Goal: Transaction & Acquisition: Purchase product/service

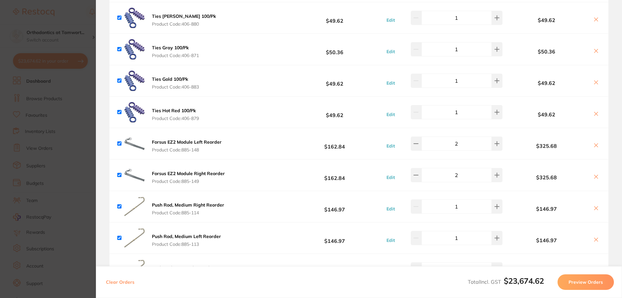
scroll to position [648, 0]
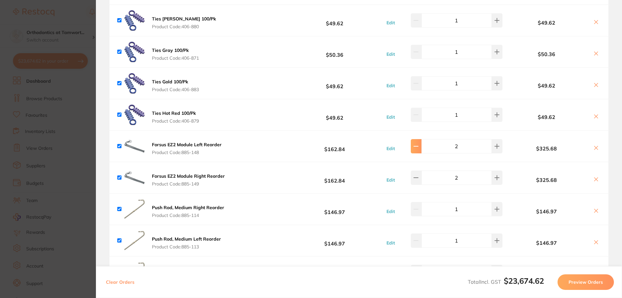
click at [415, 142] on button at bounding box center [416, 146] width 11 height 14
type input "1"
click at [416, 174] on button at bounding box center [416, 177] width 11 height 14
type input "1"
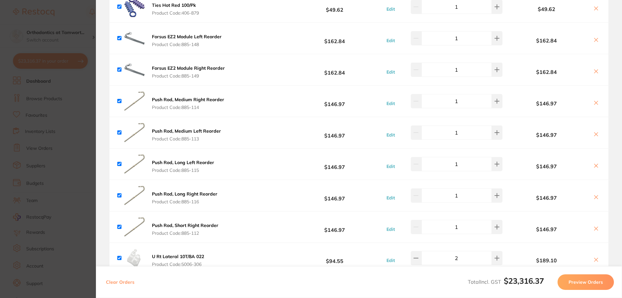
scroll to position [864, 0]
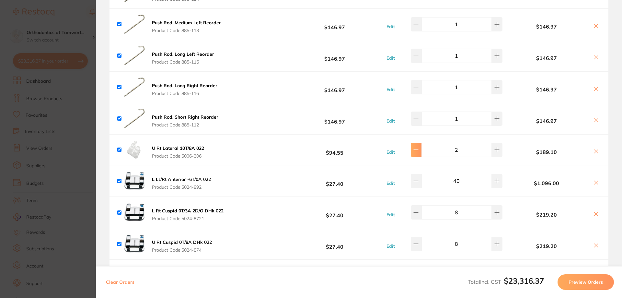
click at [417, 147] on icon at bounding box center [415, 149] width 5 height 5
type input "1"
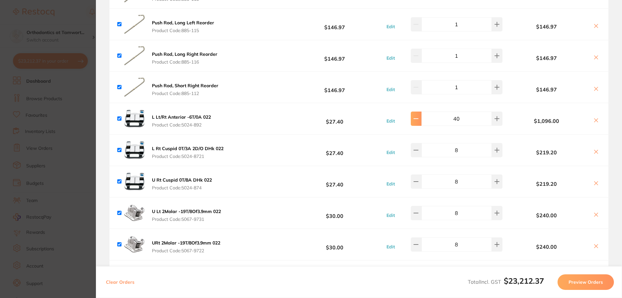
click at [416, 117] on button at bounding box center [416, 118] width 11 height 14
type input "36"
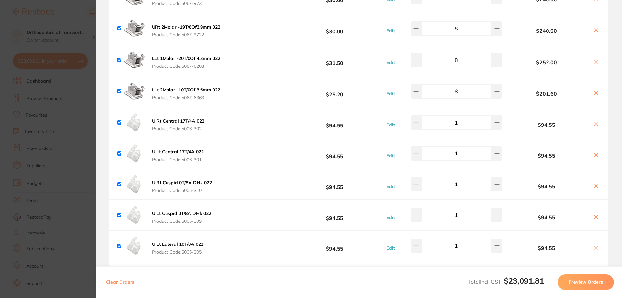
scroll to position [1188, 0]
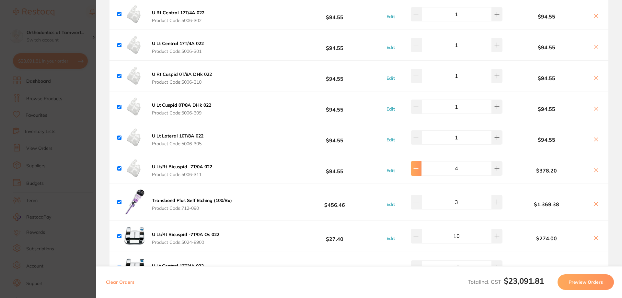
click at [417, 169] on button at bounding box center [416, 168] width 11 height 14
type input "2"
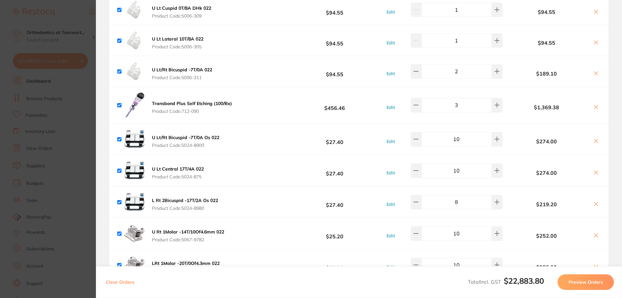
scroll to position [1296, 0]
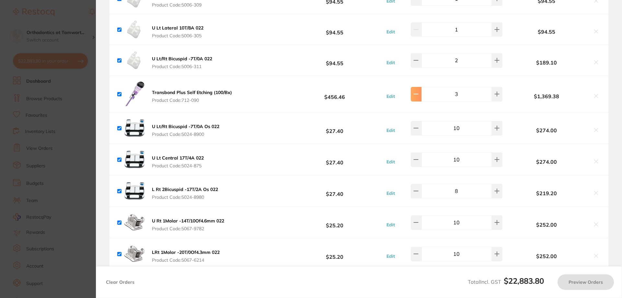
click at [418, 95] on button at bounding box center [416, 94] width 11 height 14
type input "2"
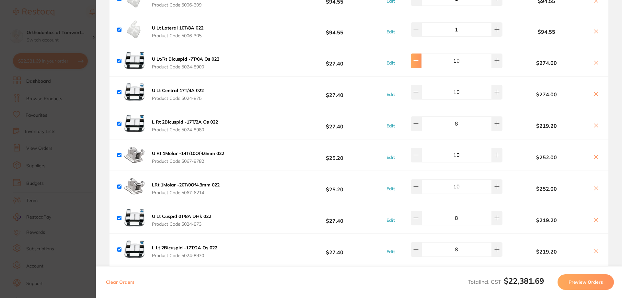
click at [419, 61] on button at bounding box center [416, 60] width 11 height 14
type input "8"
click at [419, 58] on icon at bounding box center [415, 60] width 5 height 5
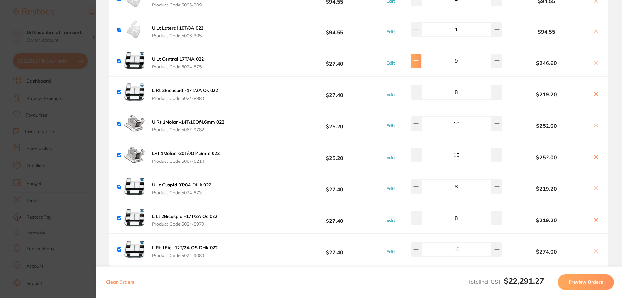
type input "8"
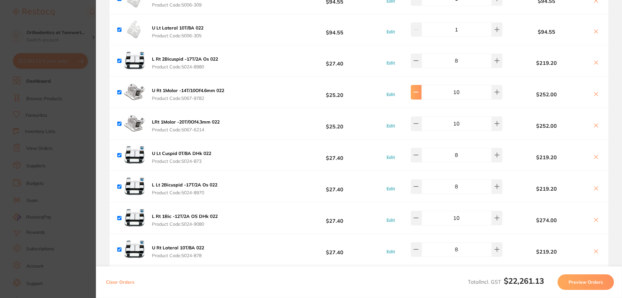
click at [419, 91] on button at bounding box center [416, 92] width 11 height 14
type input "8"
click at [419, 90] on button at bounding box center [416, 92] width 11 height 14
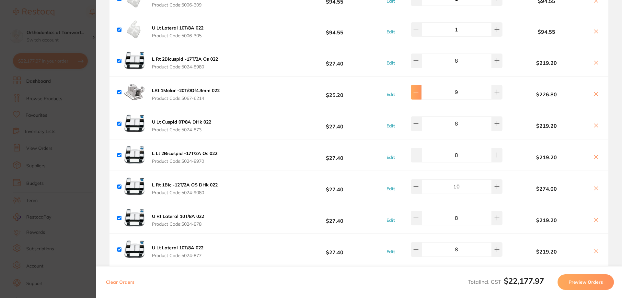
type input "8"
click at [419, 184] on icon at bounding box center [415, 186] width 5 height 5
type input "8"
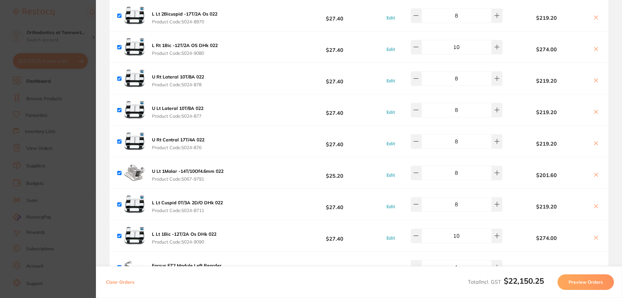
scroll to position [0, 0]
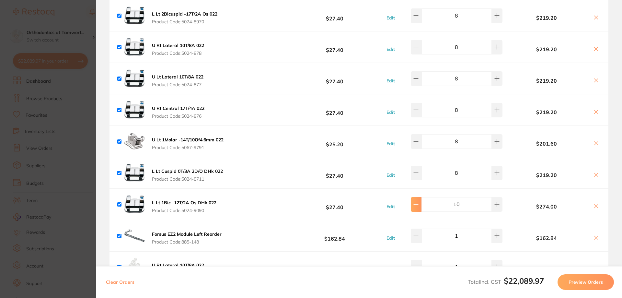
click at [419, 201] on icon at bounding box center [415, 203] width 5 height 5
type input "8"
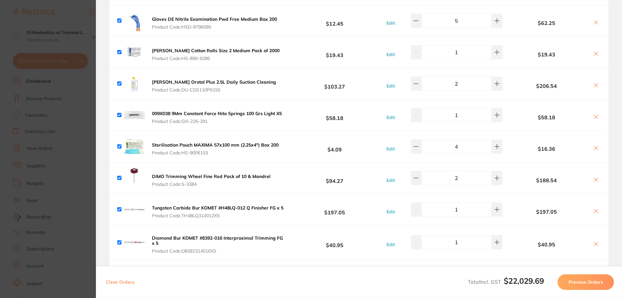
scroll to position [3455, 0]
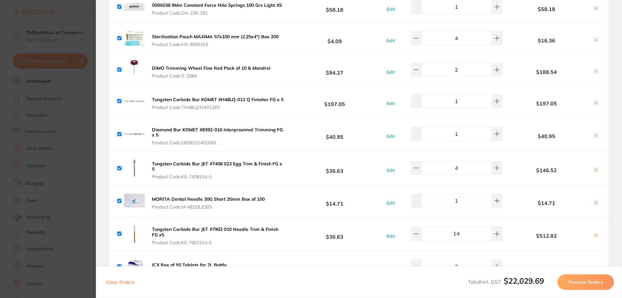
click at [63, 17] on section "Update RRP Set your pre negotiated price for this item. Item Agreed RRP (excl. …" at bounding box center [311, 149] width 622 height 298
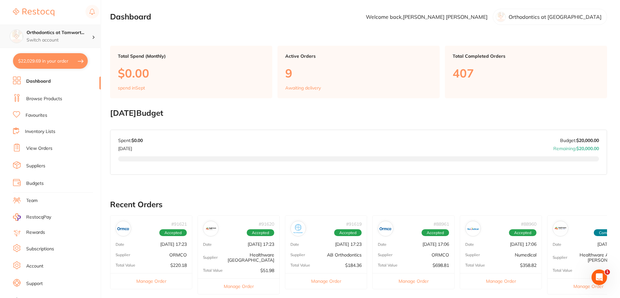
scroll to position [0, 0]
click at [48, 100] on link "Browse Products" at bounding box center [44, 99] width 36 height 6
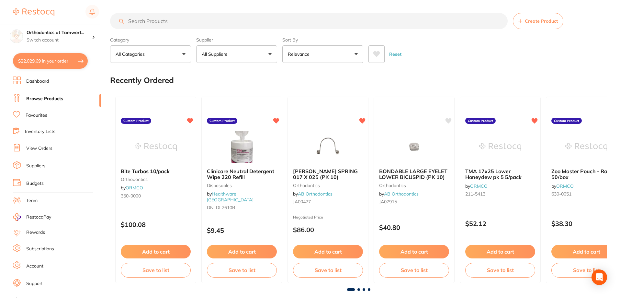
click at [208, 19] on input "search" at bounding box center [309, 21] width 398 height 16
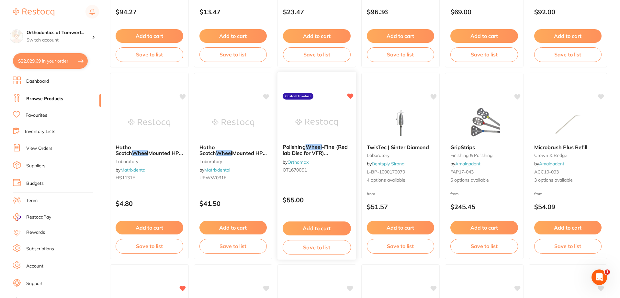
scroll to position [216, 0]
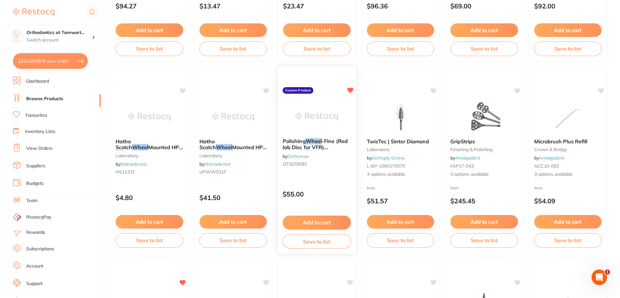
type input "fine trimming wheel"
click at [331, 146] on span "-Fine (Red lab Disc for VFR) 12/pack" at bounding box center [315, 147] width 65 height 18
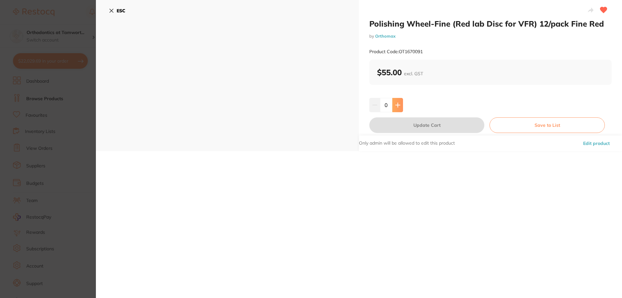
click at [396, 107] on icon at bounding box center [397, 104] width 5 height 5
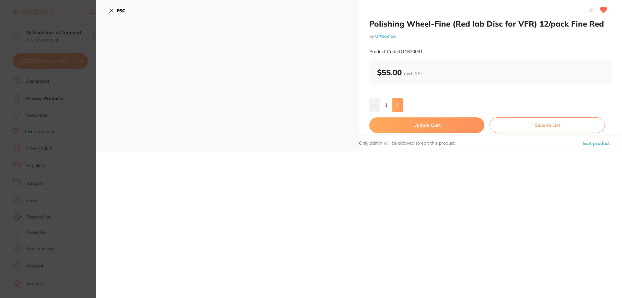
click at [398, 108] on button at bounding box center [397, 105] width 11 height 14
type input "2"
click at [425, 129] on button "Update Cart" at bounding box center [426, 125] width 115 height 16
checkbox input "false"
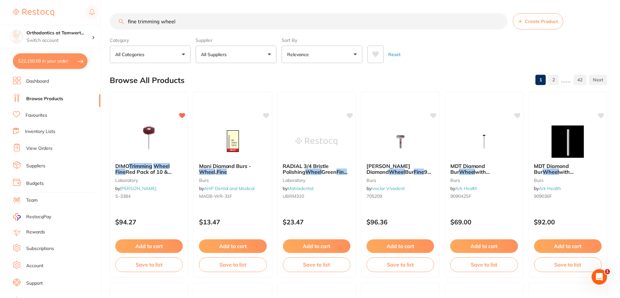
scroll to position [216, 0]
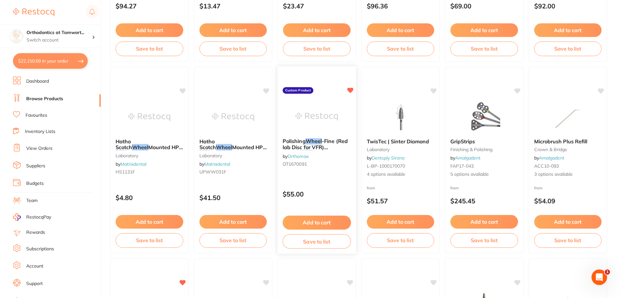
click at [317, 244] on button "Save to list" at bounding box center [317, 241] width 68 height 15
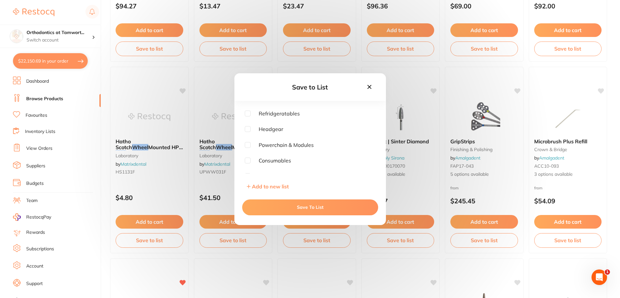
scroll to position [0, 0]
click at [370, 88] on icon at bounding box center [369, 86] width 7 height 7
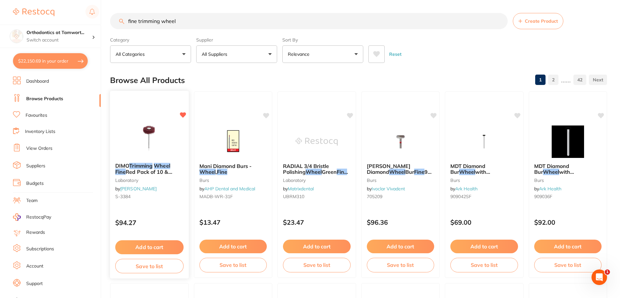
click at [182, 115] on icon at bounding box center [183, 115] width 6 height 6
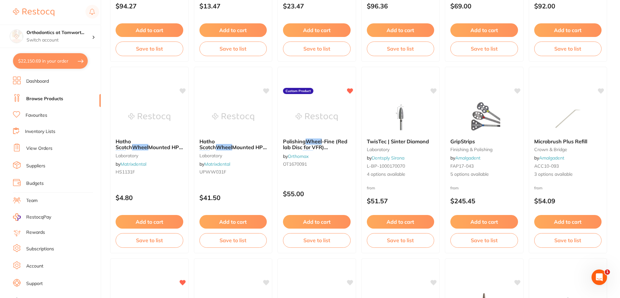
click at [82, 61] on button "$22,150.69 in your order" at bounding box center [50, 61] width 75 height 16
checkbox input "true"
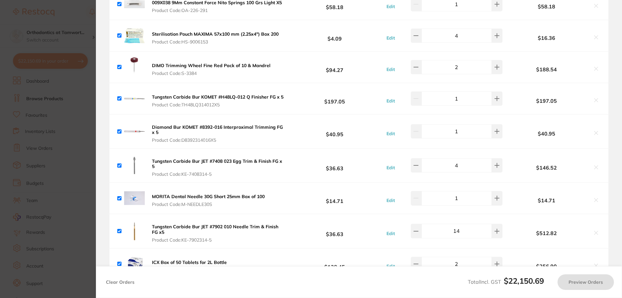
scroll to position [3455, 0]
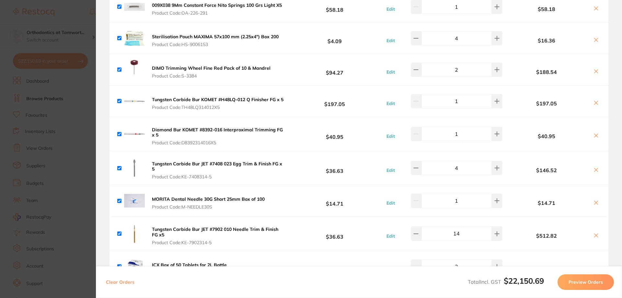
click at [596, 69] on icon at bounding box center [595, 71] width 5 height 5
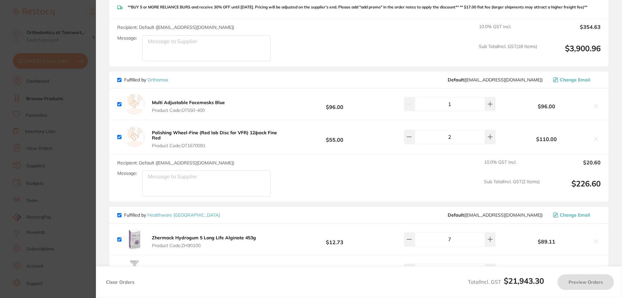
scroll to position [4427, 0]
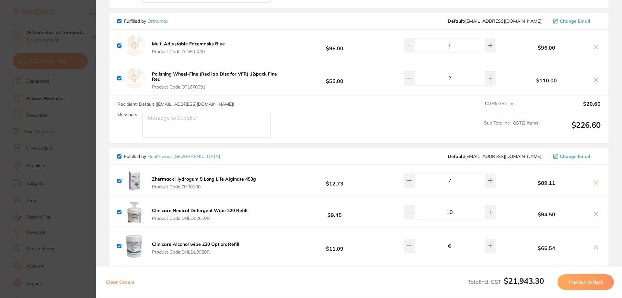
checkbox input "true"
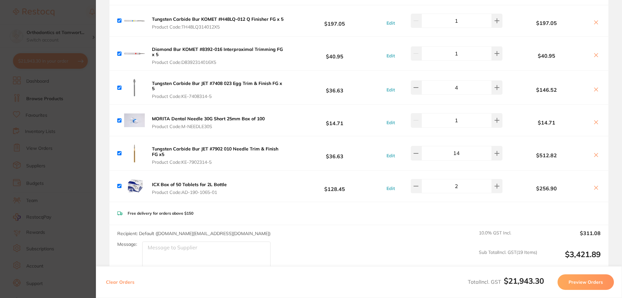
scroll to position [3347, 0]
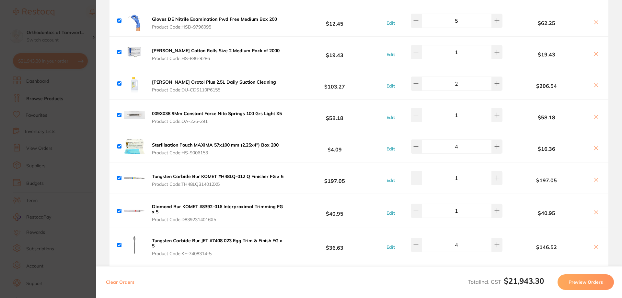
click at [78, 18] on section "Update RRP Set your pre negotiated price for this item. Item Agreed RRP (excl. …" at bounding box center [311, 149] width 622 height 298
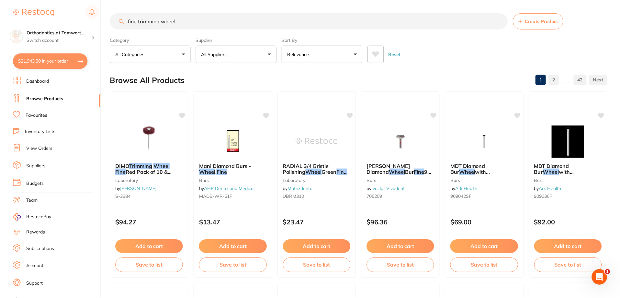
scroll to position [216, 0]
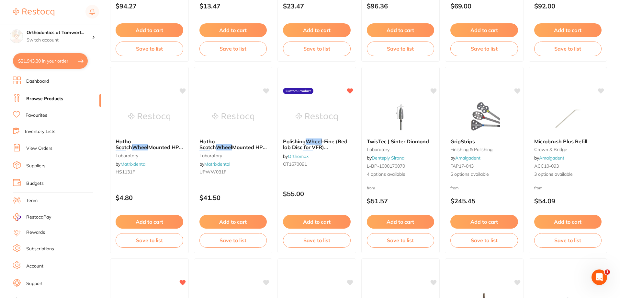
click at [78, 58] on button "$21,943.30 in your order" at bounding box center [50, 61] width 75 height 16
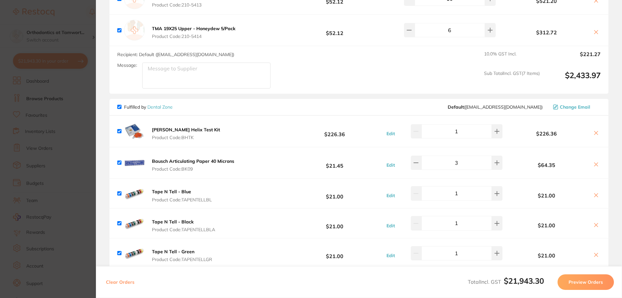
scroll to position [2484, 0]
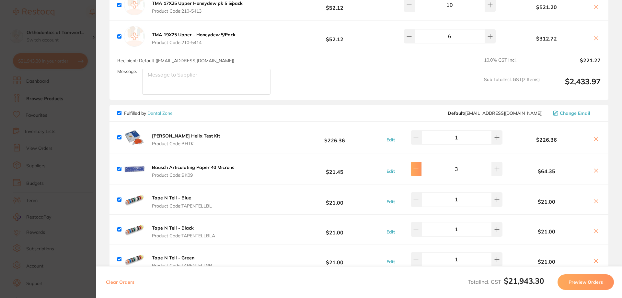
click at [416, 166] on icon at bounding box center [415, 168] width 5 height 5
type input "2"
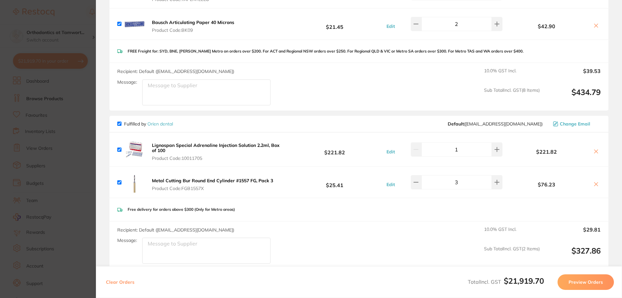
scroll to position [2806, 0]
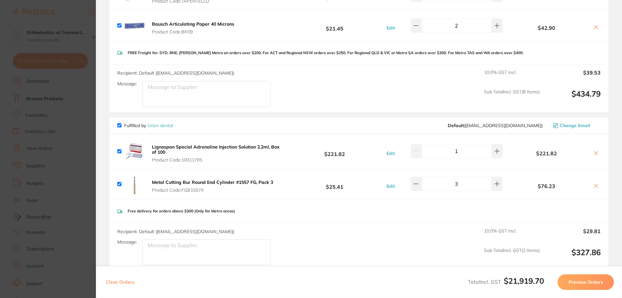
click at [82, 20] on section "Update RRP Set your pre negotiated price for this item. Item Agreed RRP (excl. …" at bounding box center [311, 149] width 622 height 298
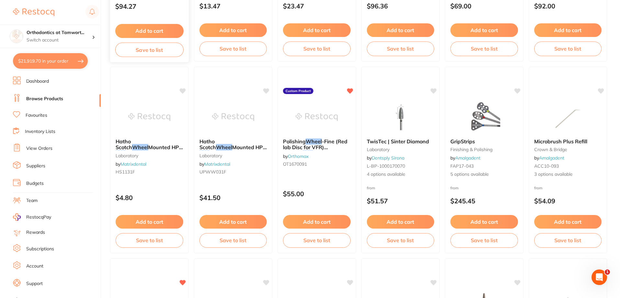
scroll to position [0, 0]
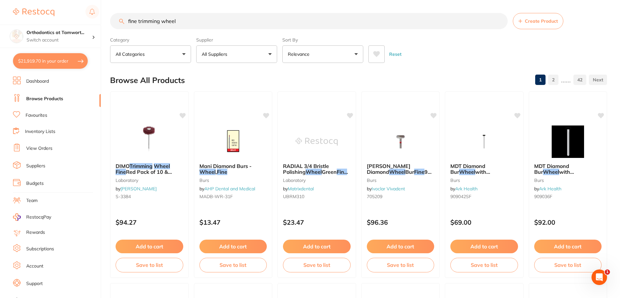
drag, startPoint x: 184, startPoint y: 22, endPoint x: 124, endPoint y: 21, distance: 59.6
click at [124, 21] on input "fine trimming wheel" at bounding box center [309, 21] width 398 height 16
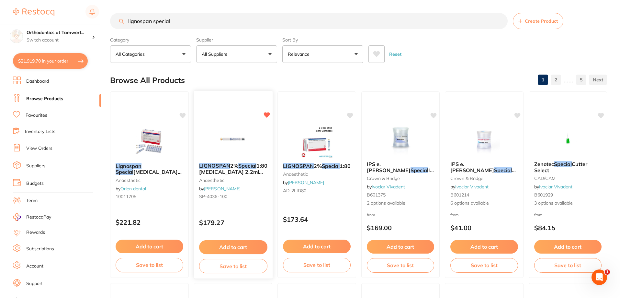
click at [216, 172] on span "1:80000 [MEDICAL_DATA] 2.2ml 2xBox 50 Blue" at bounding box center [238, 171] width 78 height 18
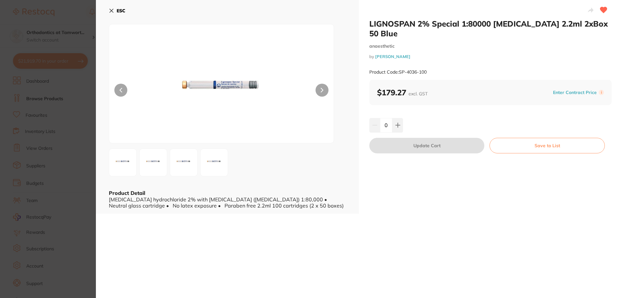
click at [120, 9] on b "ESC" at bounding box center [121, 11] width 9 height 6
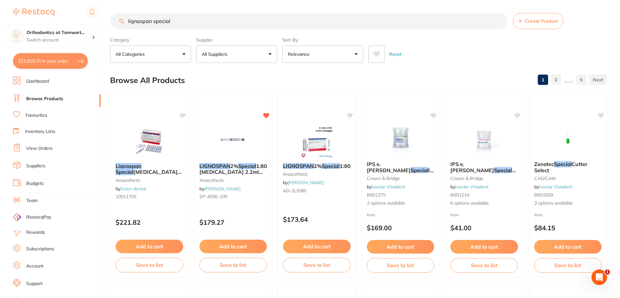
click at [184, 22] on input "lignospan special" at bounding box center [309, 21] width 398 height 16
drag, startPoint x: 170, startPoint y: 21, endPoint x: 105, endPoint y: 26, distance: 65.6
click at [104, 26] on div "$21,919.70 Orthodontics at Tamwort... Switch account My Dental Team Wollongong …" at bounding box center [310, 149] width 620 height 298
paste input "Metal Cutting Bur Round End Cylinder"
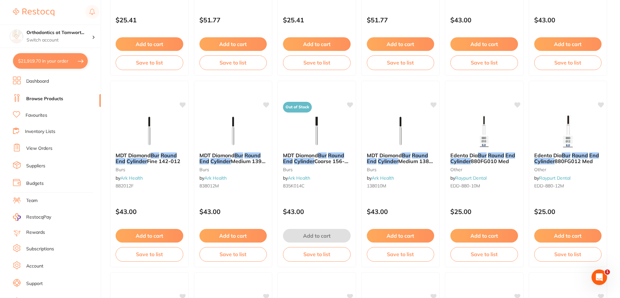
scroll to position [0, 0]
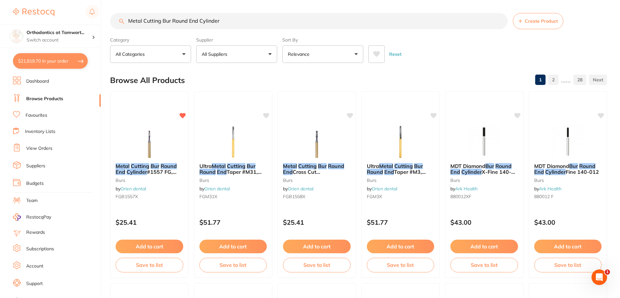
type input "Metal Cutting Bur Round End Cylinder"
click at [31, 80] on link "Dashboard" at bounding box center [37, 81] width 23 height 6
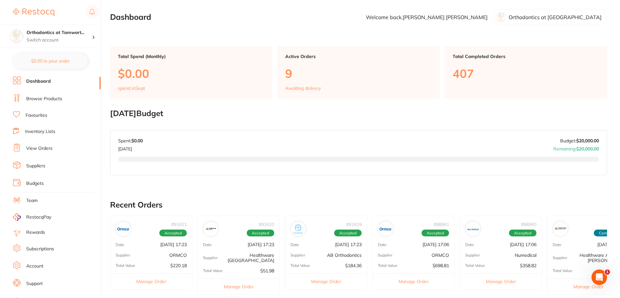
checkbox input "false"
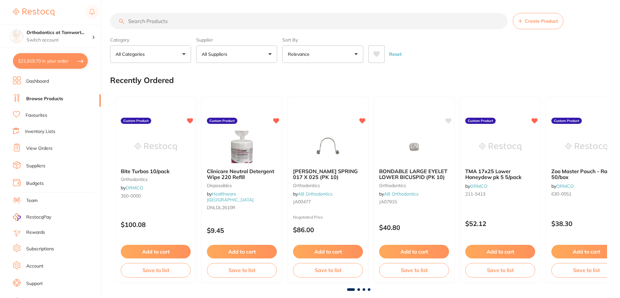
click at [73, 58] on button "$21,919.70 in your order" at bounding box center [50, 61] width 75 height 16
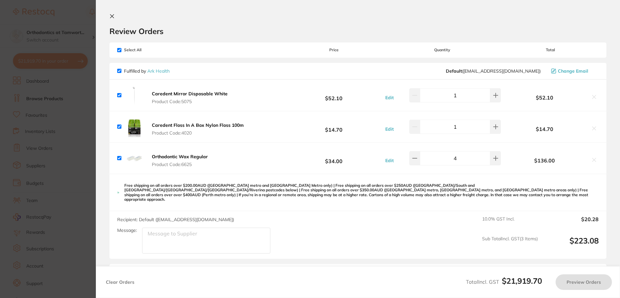
checkbox input "true"
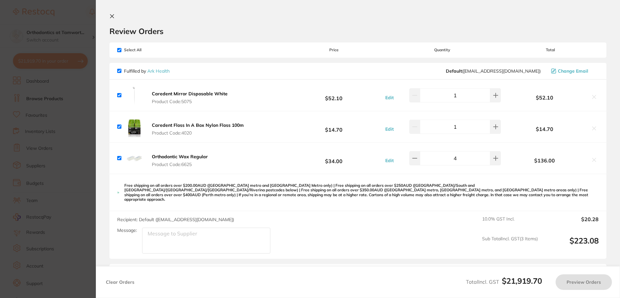
checkbox input "true"
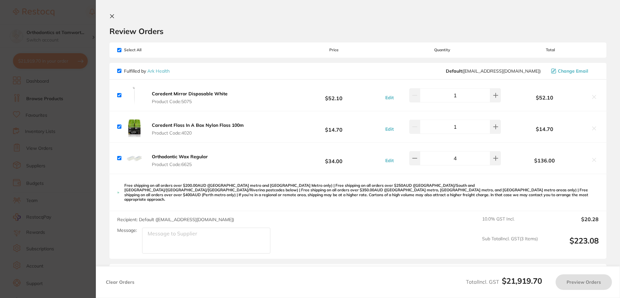
checkbox input "true"
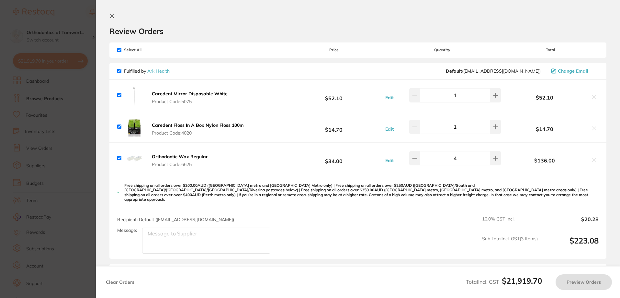
checkbox input "true"
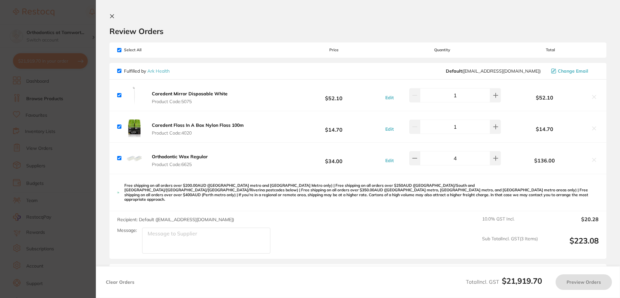
checkbox input "true"
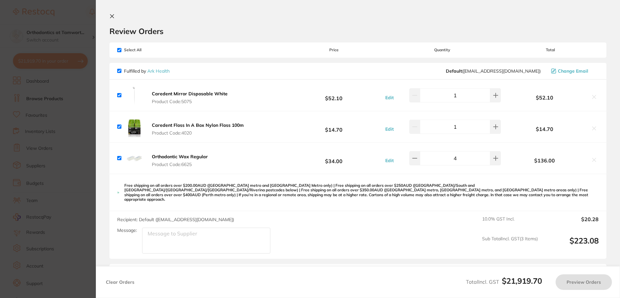
checkbox input "true"
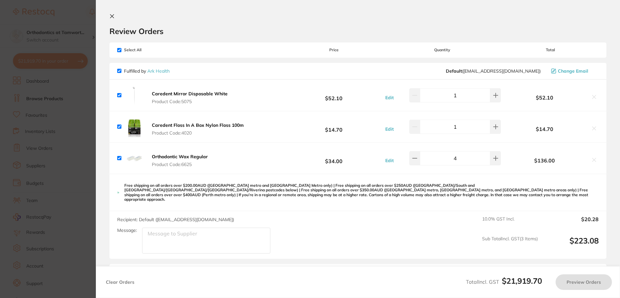
checkbox input "true"
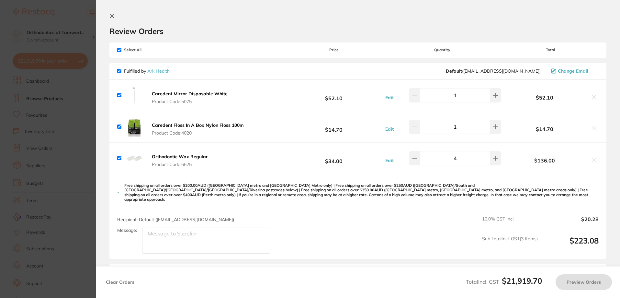
checkbox input "true"
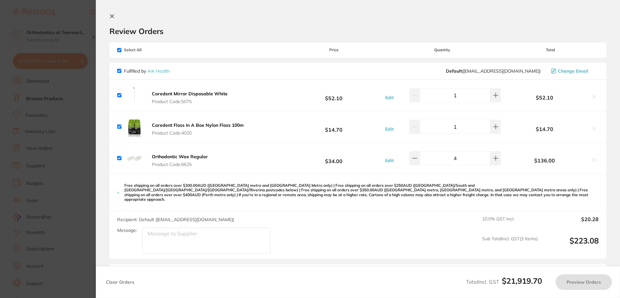
checkbox input "true"
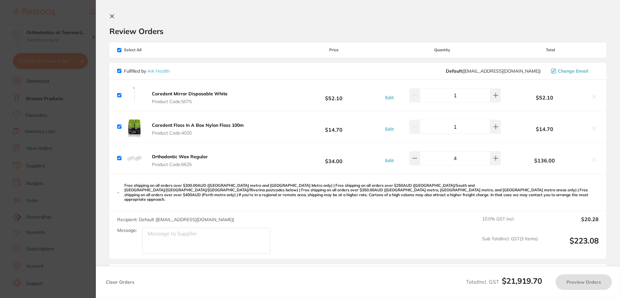
checkbox input "true"
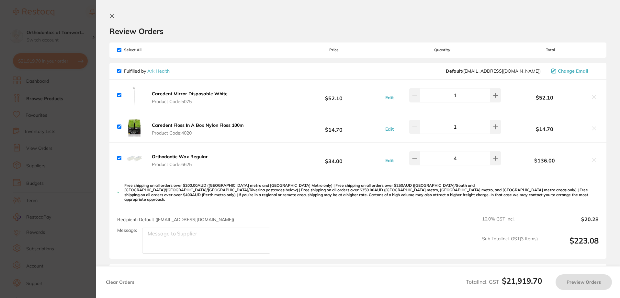
checkbox input "true"
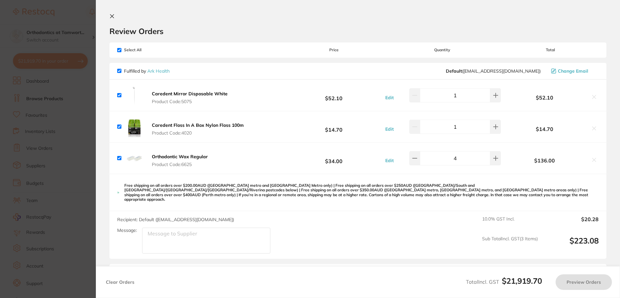
checkbox input "true"
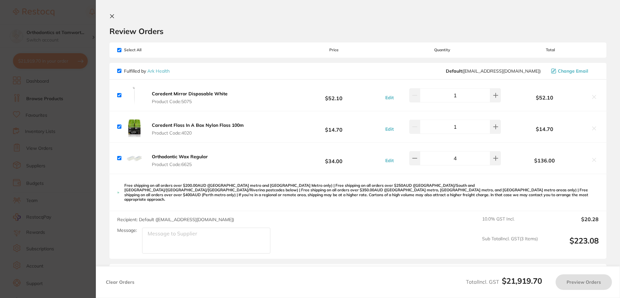
checkbox input "true"
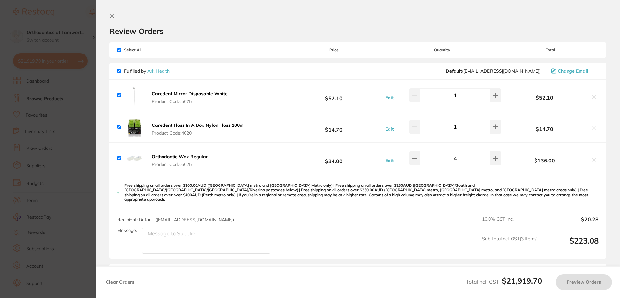
checkbox input "true"
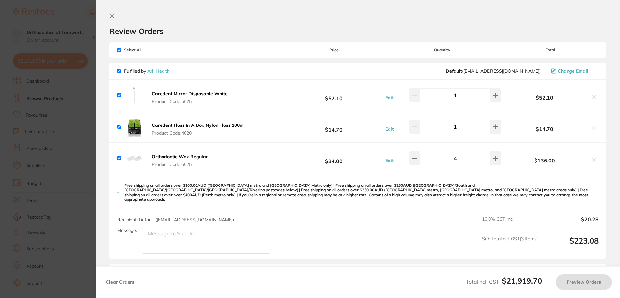
checkbox input "true"
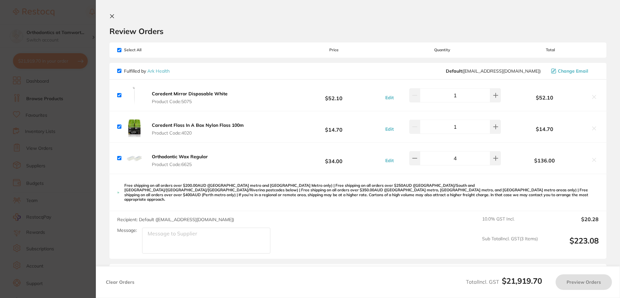
checkbox input "true"
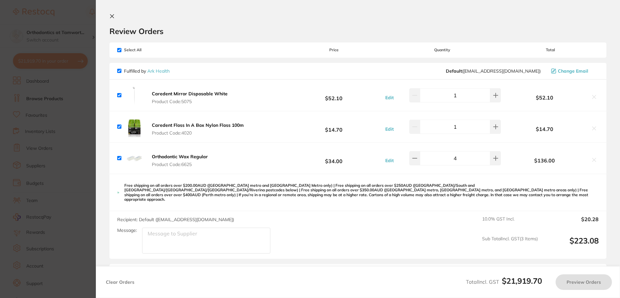
checkbox input "true"
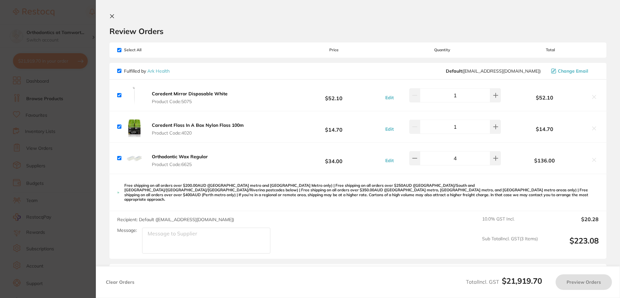
checkbox input "true"
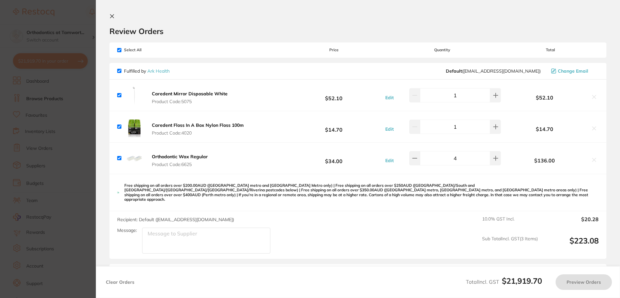
checkbox input "true"
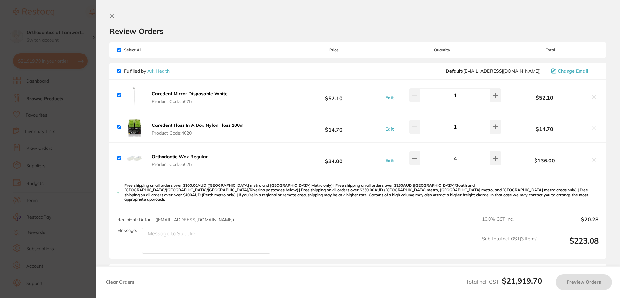
checkbox input "true"
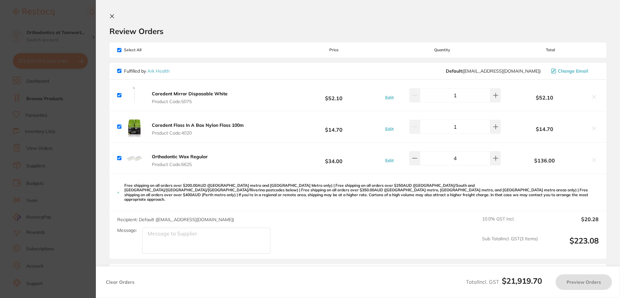
checkbox input "true"
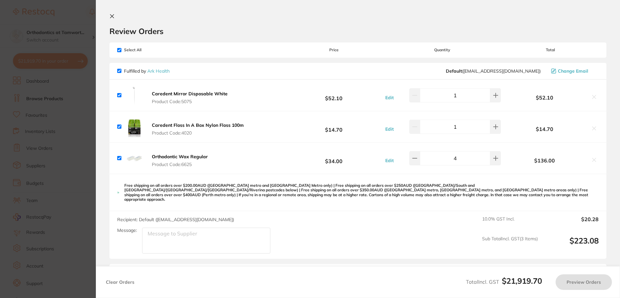
checkbox input "true"
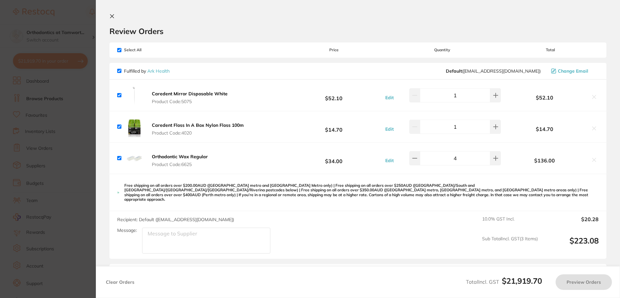
checkbox input "true"
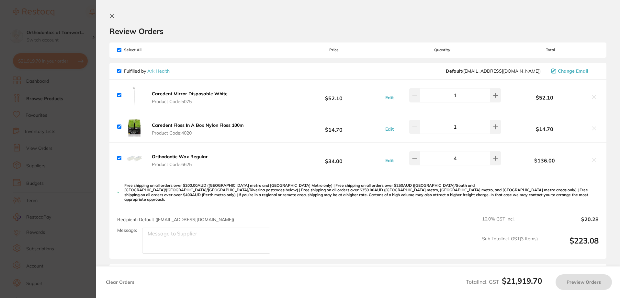
checkbox input "true"
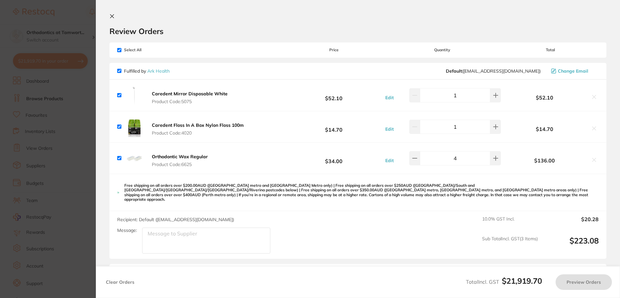
checkbox input "true"
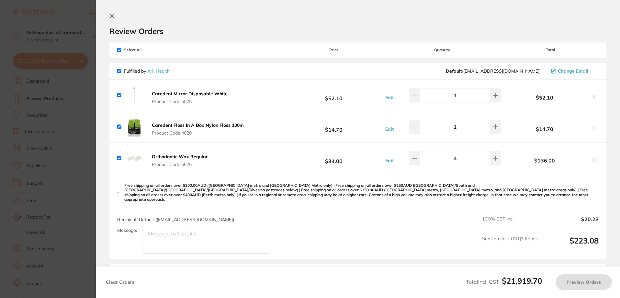
checkbox input "true"
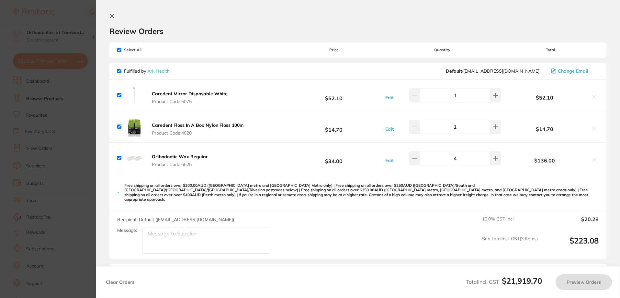
checkbox input "true"
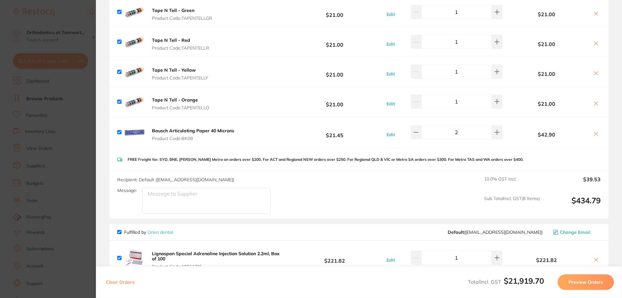
scroll to position [2808, 0]
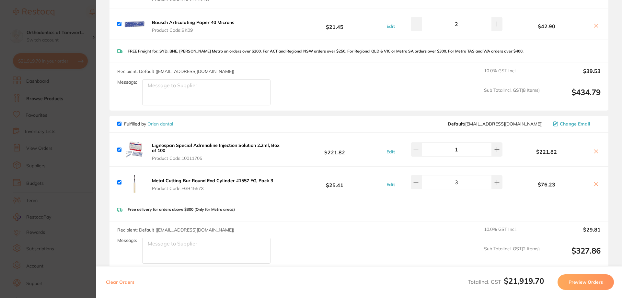
click at [211, 142] on b "Lignospan Special Adrenaline Injection Solution 2.2ml, Box of 100" at bounding box center [216, 147] width 128 height 11
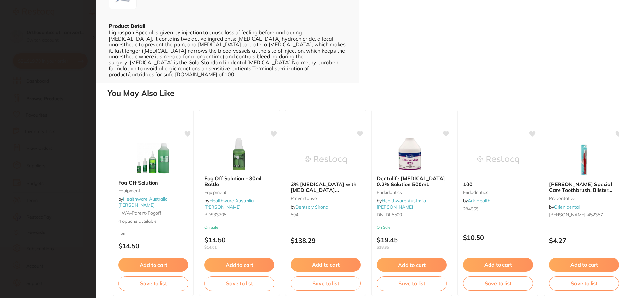
scroll to position [0, 0]
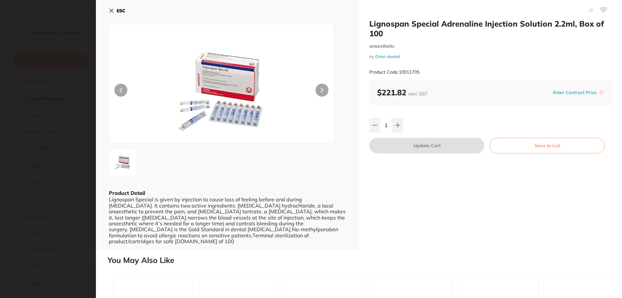
click at [121, 10] on b "ESC" at bounding box center [121, 11] width 9 height 6
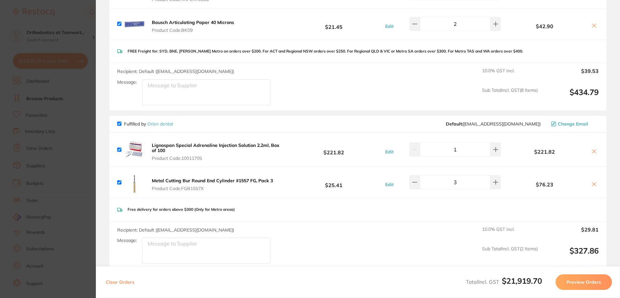
click at [215, 178] on b "Metal Cutting Bur Round End Cylinder #1557 FG, Pack 3" at bounding box center [212, 181] width 121 height 6
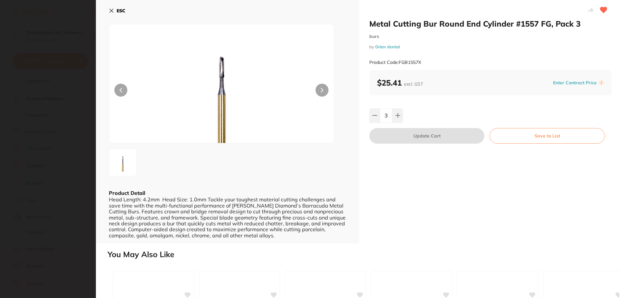
scroll to position [0, 0]
drag, startPoint x: 370, startPoint y: 24, endPoint x: 511, endPoint y: 24, distance: 140.9
click at [511, 24] on h2 "Metal Cutting Bur Round End Cylinder #1557 FG, Pack 3" at bounding box center [490, 24] width 242 height 10
copy h2 "Metal Cutting Bur Round End Cylinder"
click at [121, 11] on b "ESC" at bounding box center [121, 11] width 9 height 6
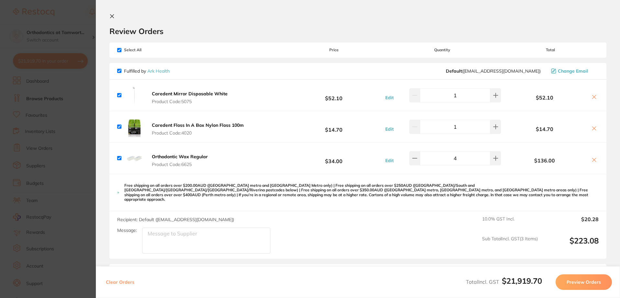
scroll to position [648, 0]
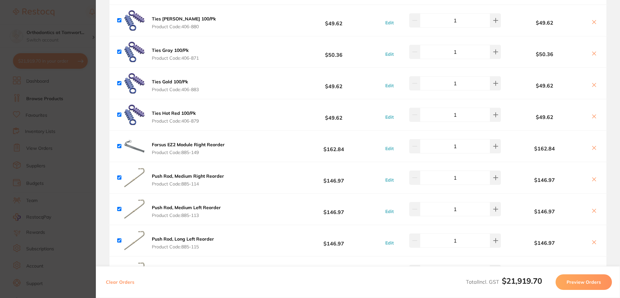
click at [579, 284] on button "Preview Orders" at bounding box center [584, 282] width 56 height 16
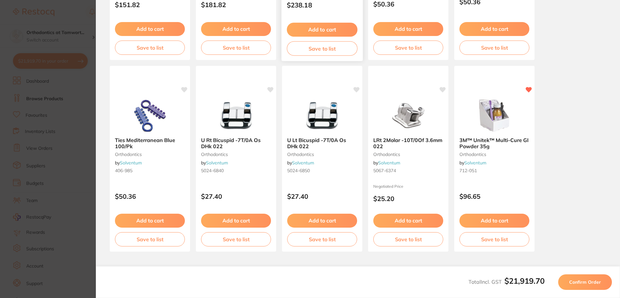
scroll to position [713, 0]
click at [590, 285] on button "Confirm Order" at bounding box center [585, 282] width 54 height 16
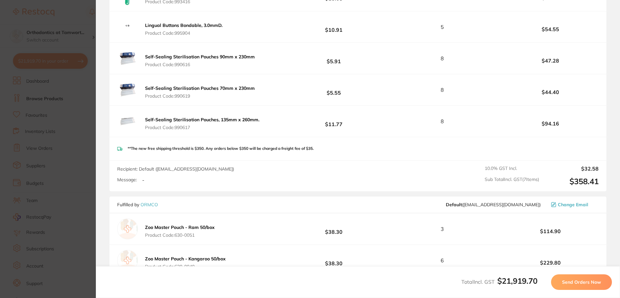
scroll to position [2160, 0]
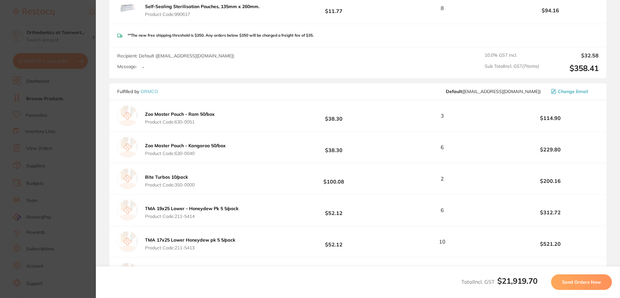
click at [587, 284] on span "Send Orders Now" at bounding box center [581, 282] width 39 height 6
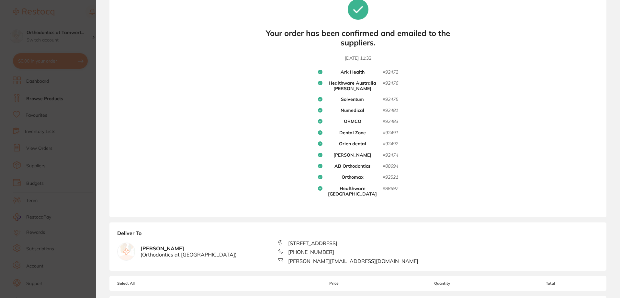
scroll to position [0, 0]
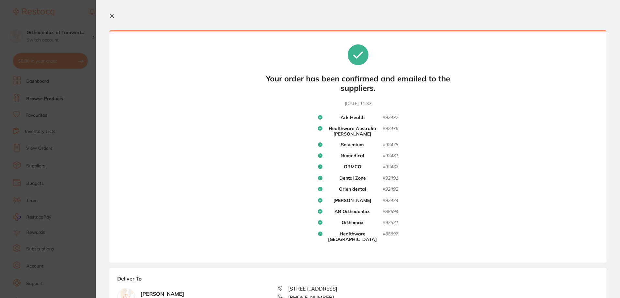
click at [111, 17] on icon at bounding box center [112, 17] width 4 height 4
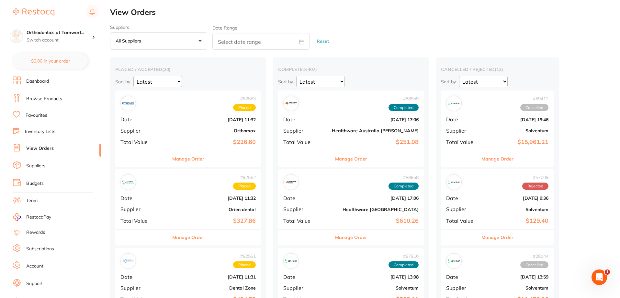
click at [39, 80] on link "Dashboard" at bounding box center [37, 81] width 23 height 6
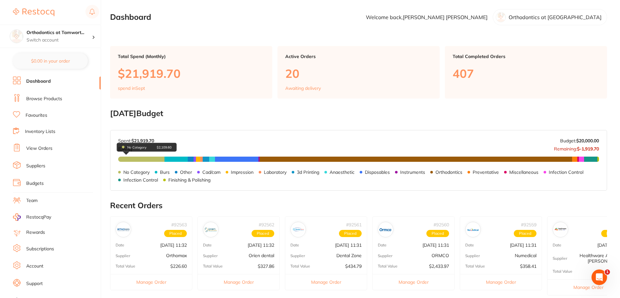
click at [139, 158] on span "No Category $2,109.60" at bounding box center [141, 158] width 46 height 5
click at [40, 78] on li "Dashboard" at bounding box center [57, 81] width 88 height 10
